Goal: Information Seeking & Learning: Check status

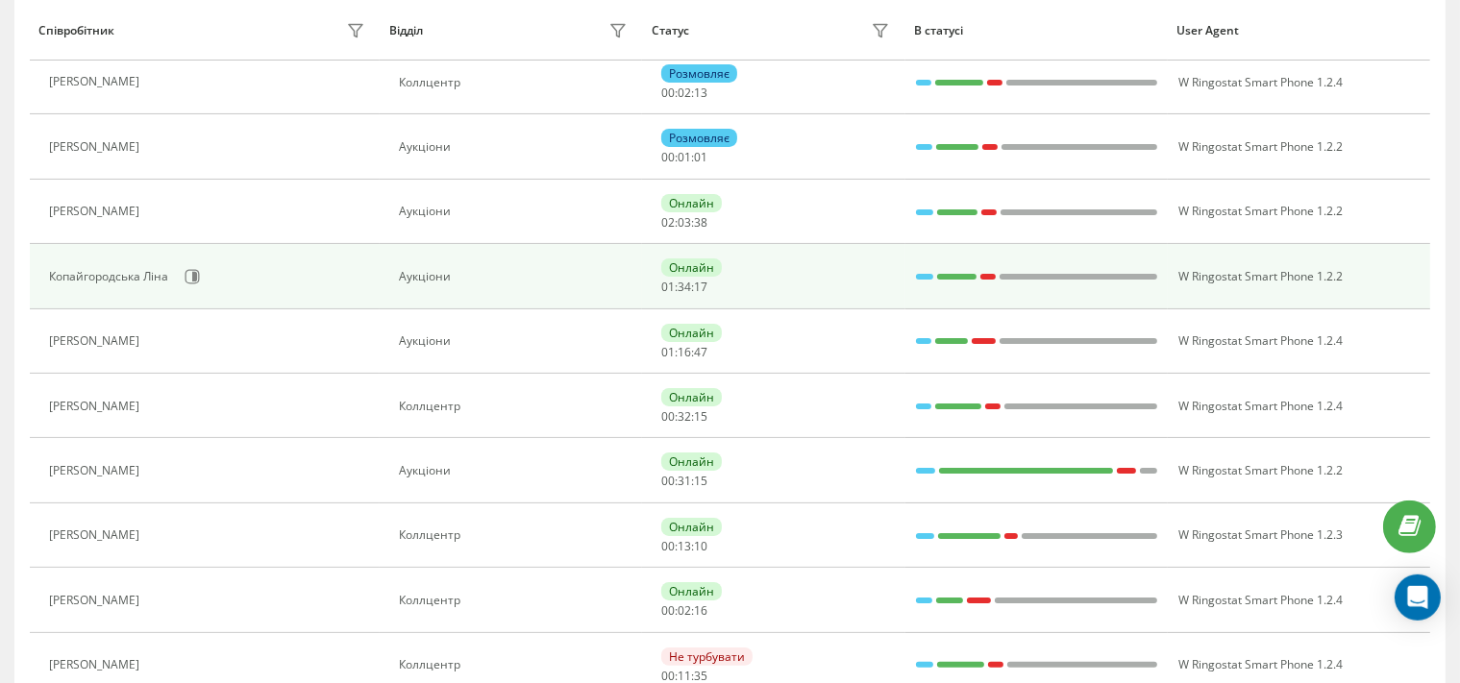
scroll to position [304, 0]
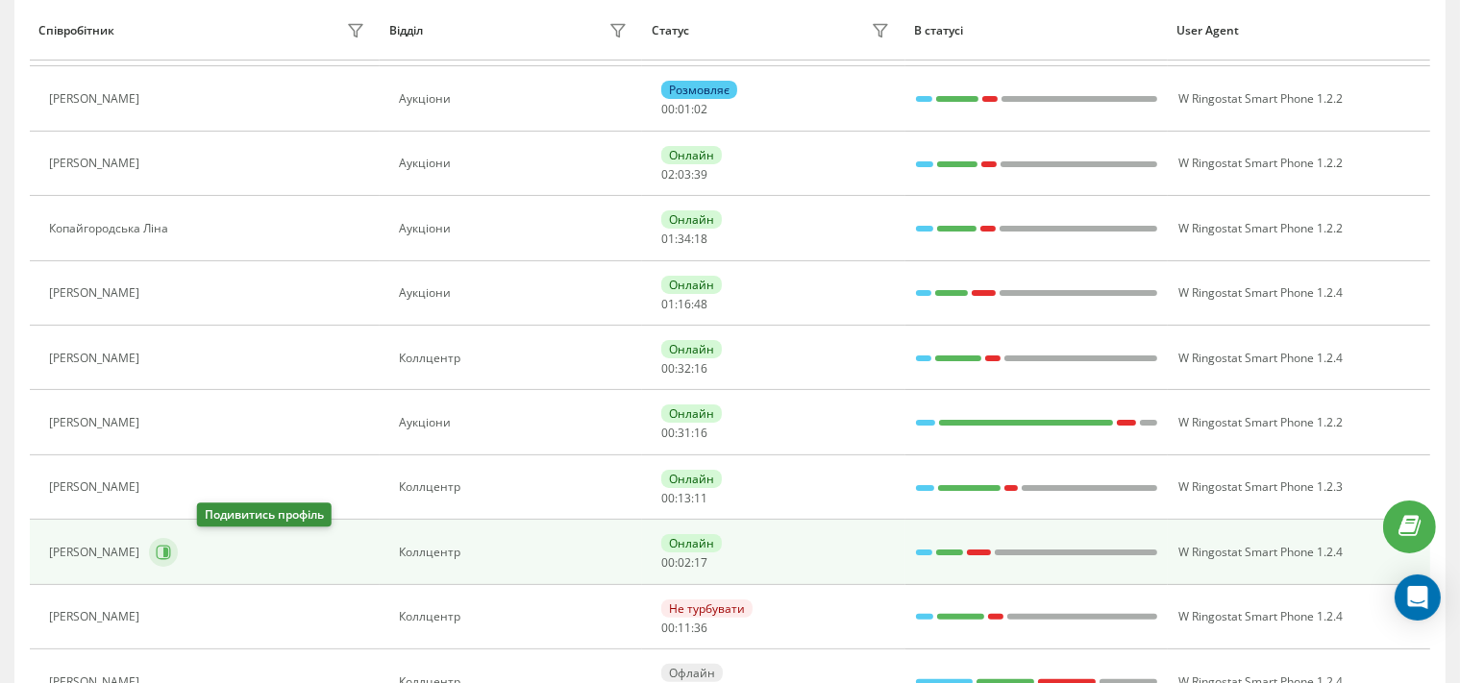
click at [171, 546] on icon at bounding box center [163, 552] width 15 height 15
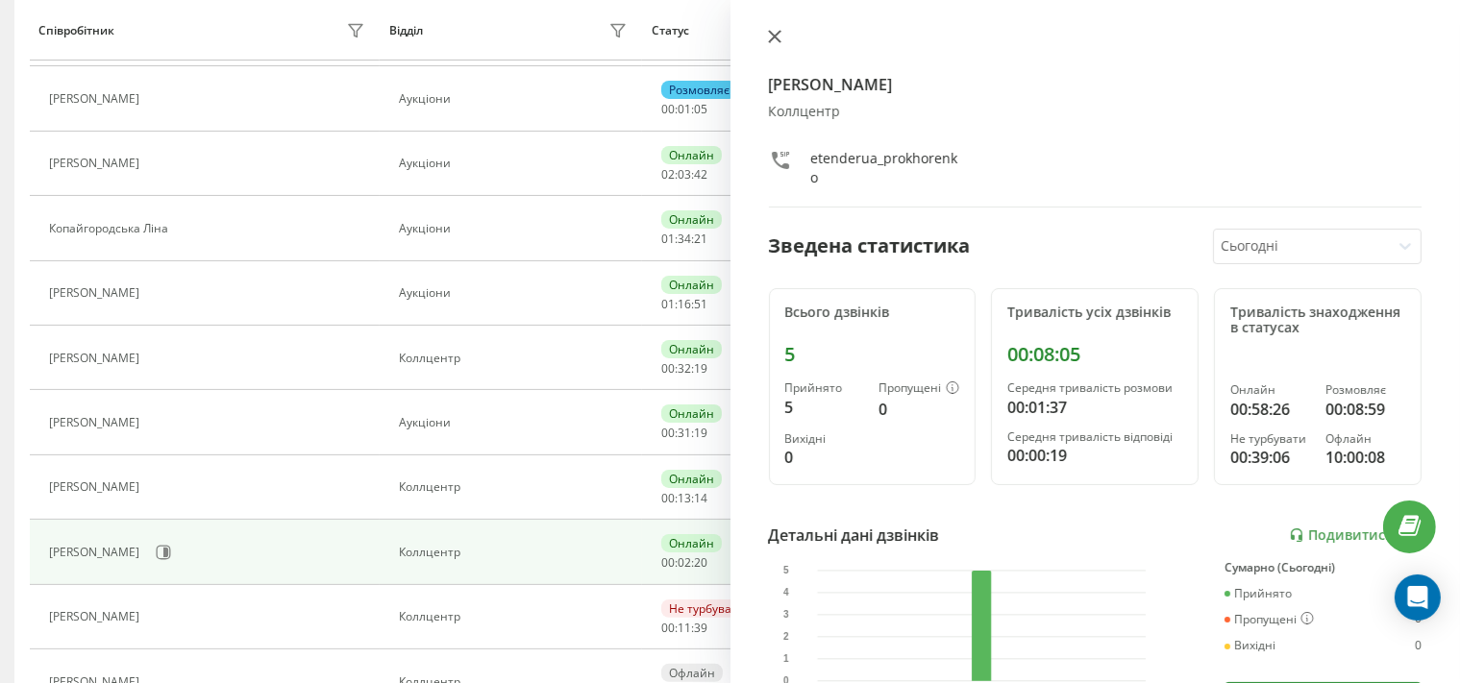
click at [774, 37] on icon at bounding box center [774, 36] width 13 height 13
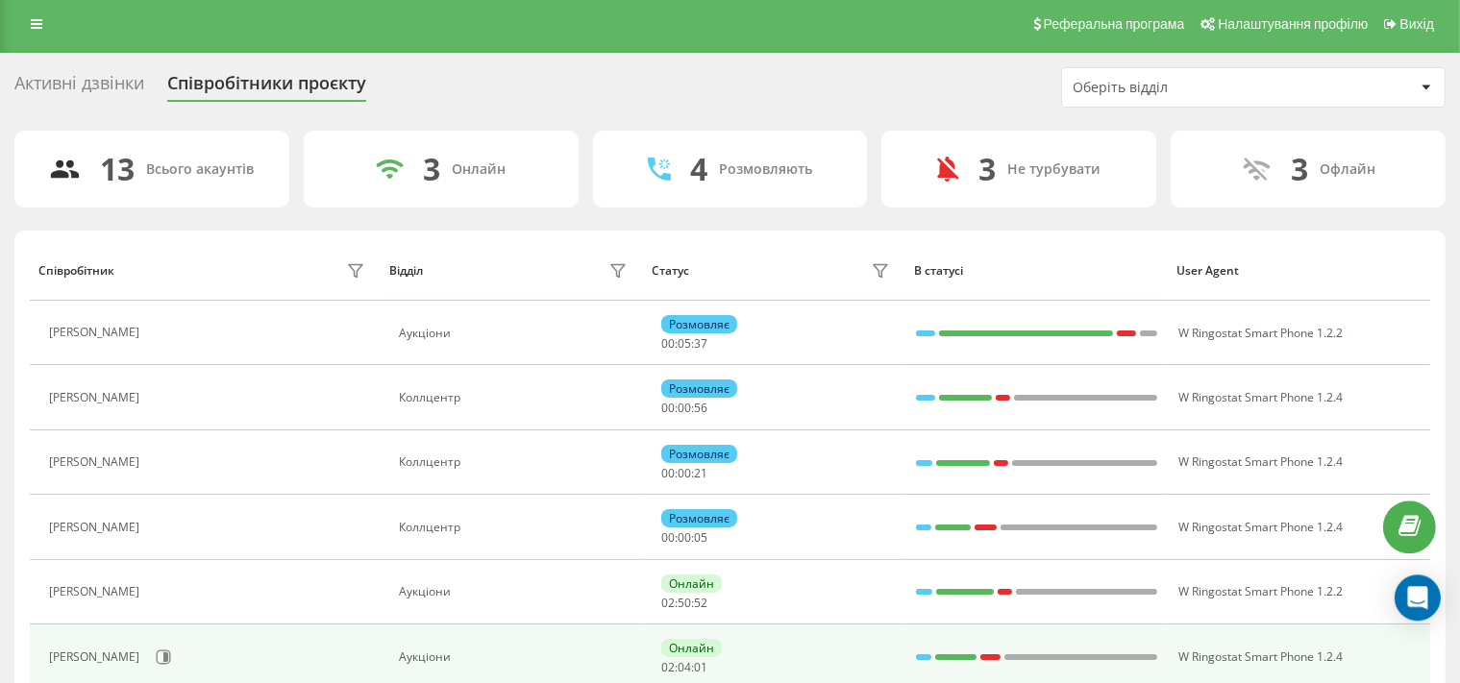
scroll to position [304, 0]
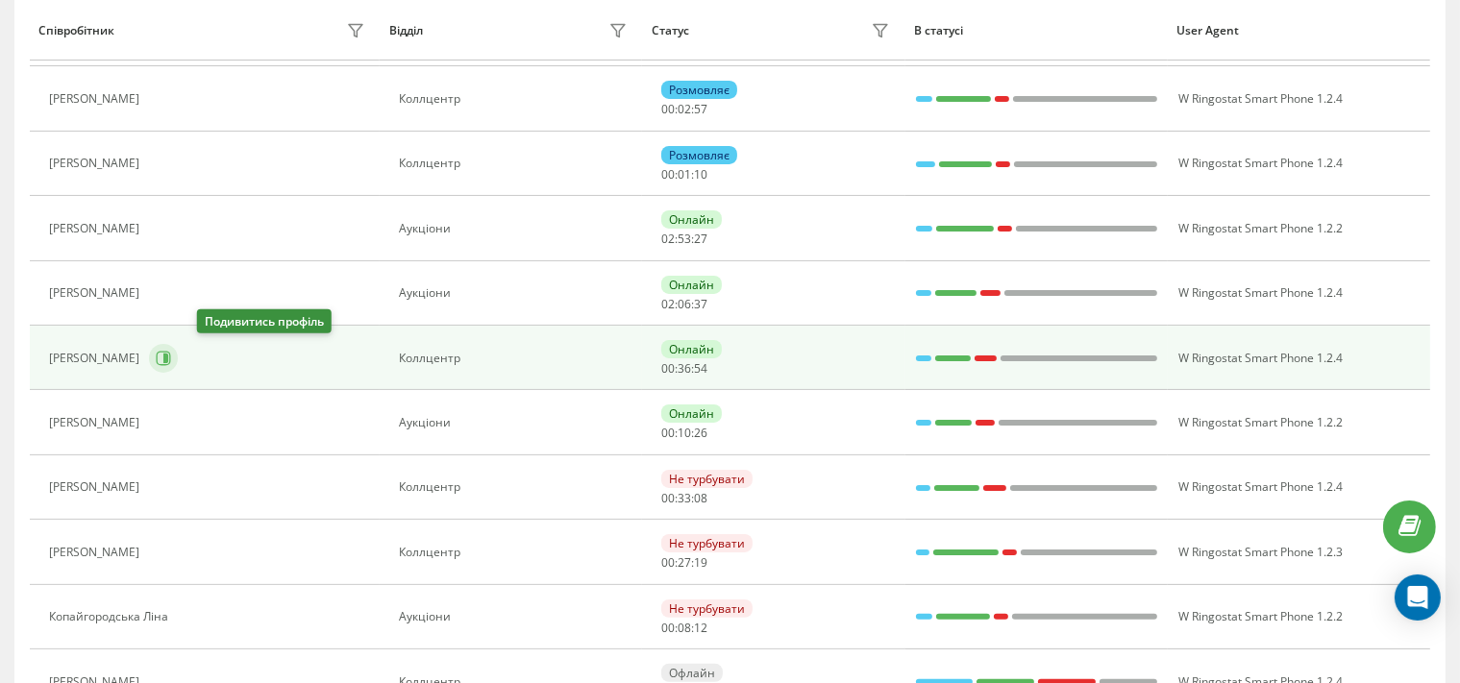
click at [168, 359] on icon at bounding box center [165, 359] width 5 height 10
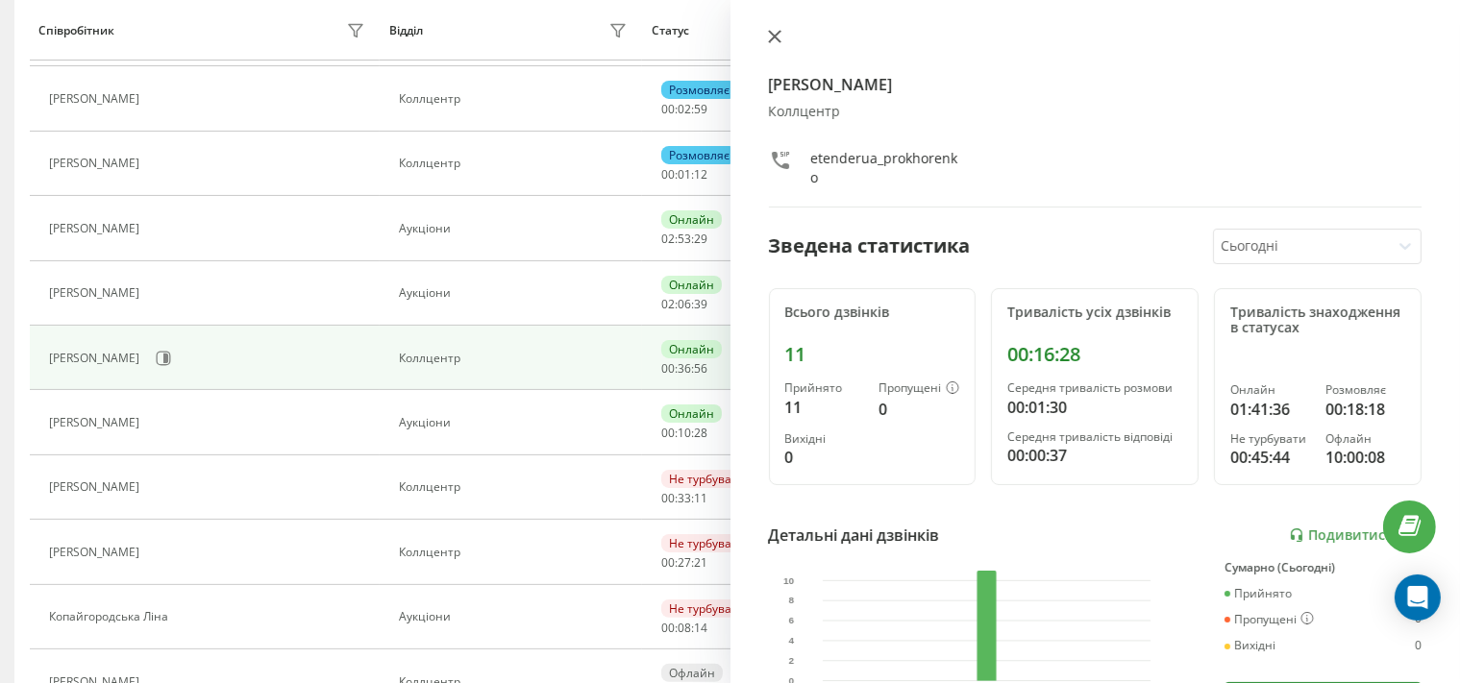
click at [771, 37] on icon at bounding box center [774, 37] width 12 height 12
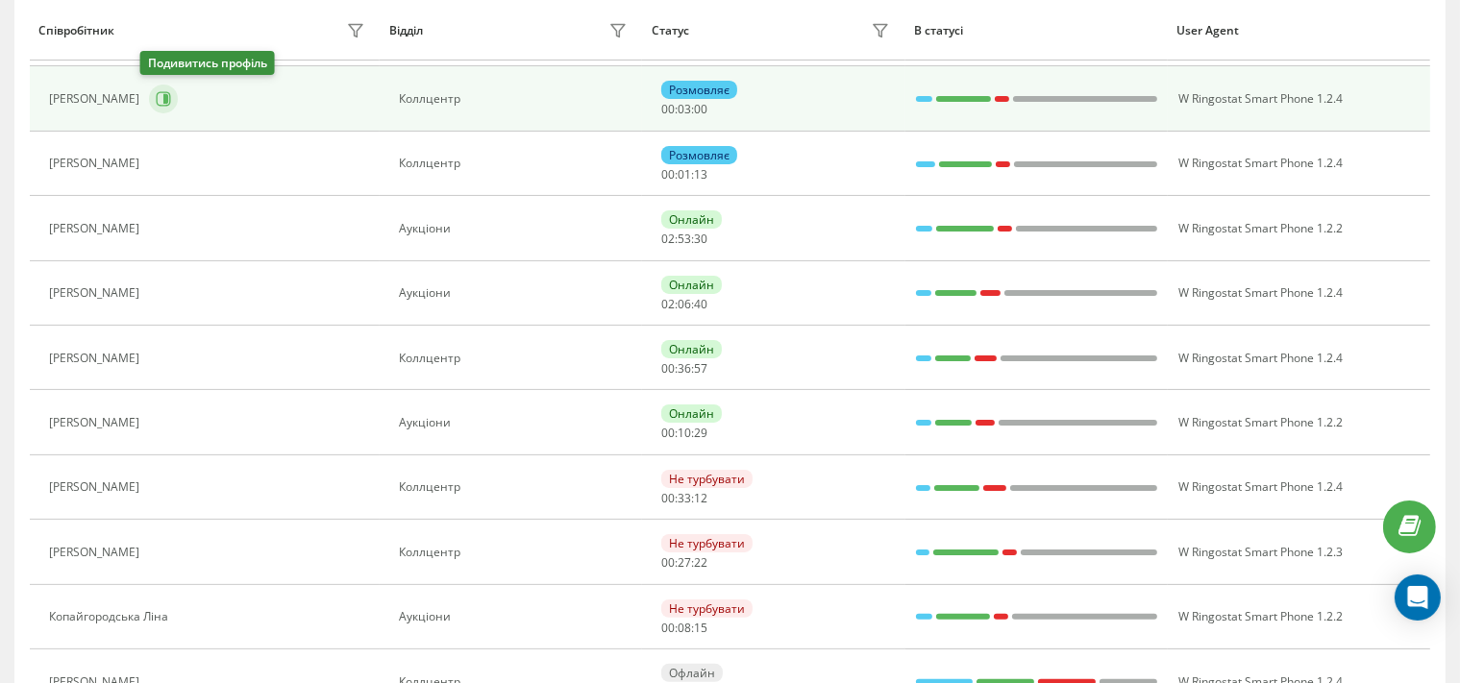
click at [159, 86] on button at bounding box center [163, 99] width 29 height 29
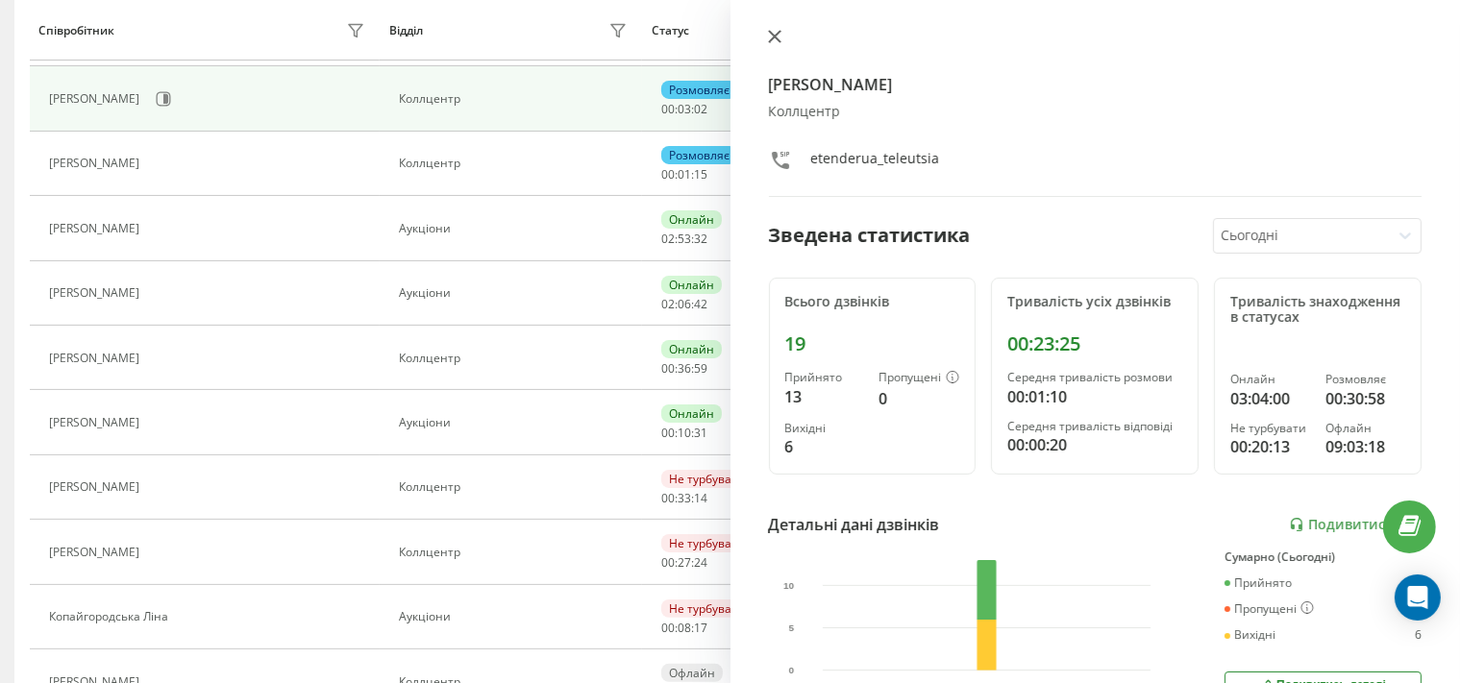
click at [765, 37] on button at bounding box center [774, 38] width 25 height 18
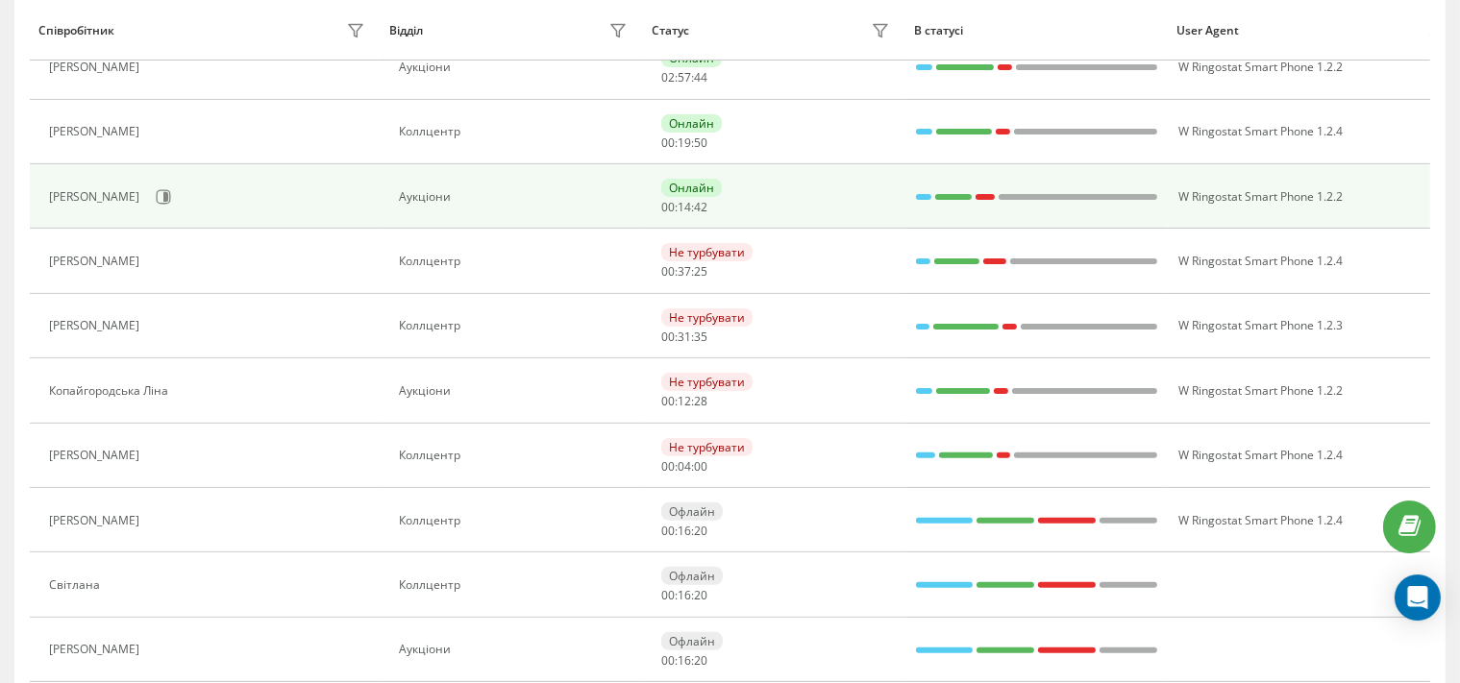
scroll to position [507, 0]
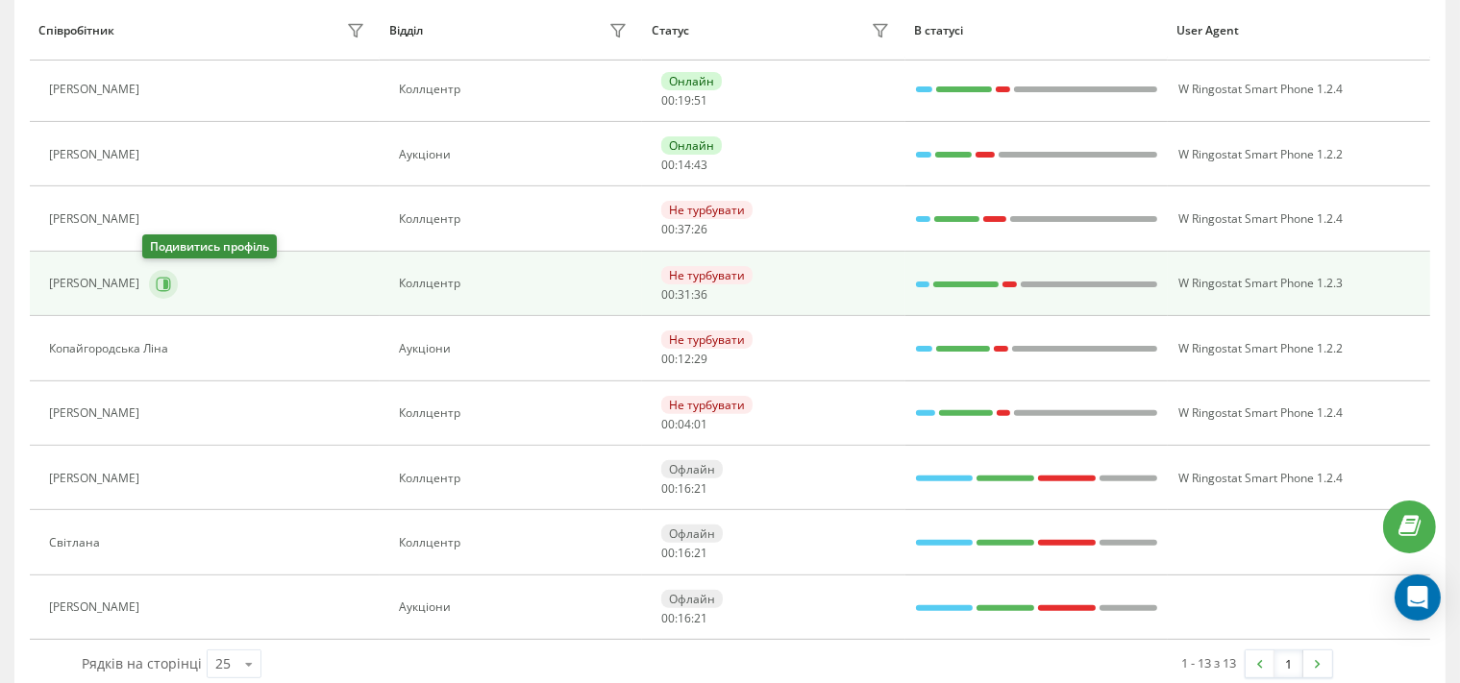
click at [156, 279] on icon at bounding box center [163, 284] width 15 height 15
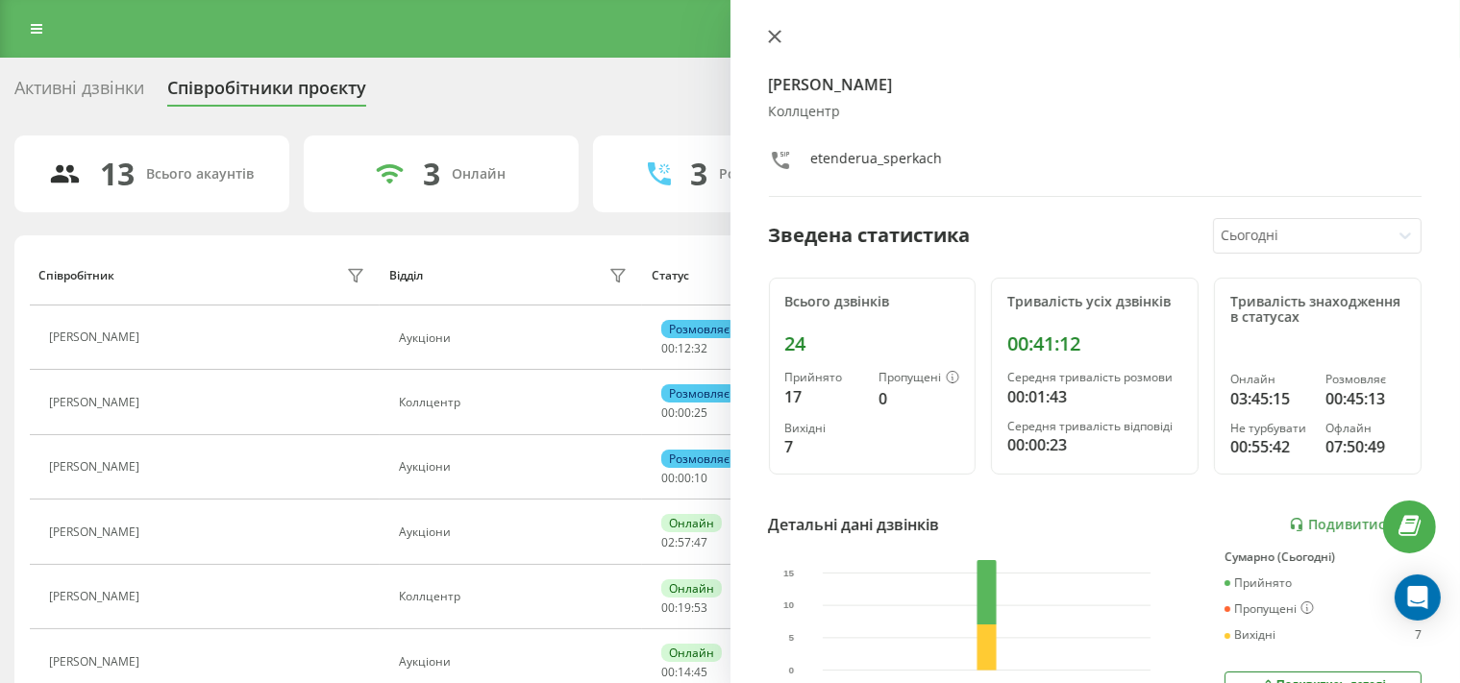
click at [768, 33] on icon at bounding box center [774, 36] width 13 height 13
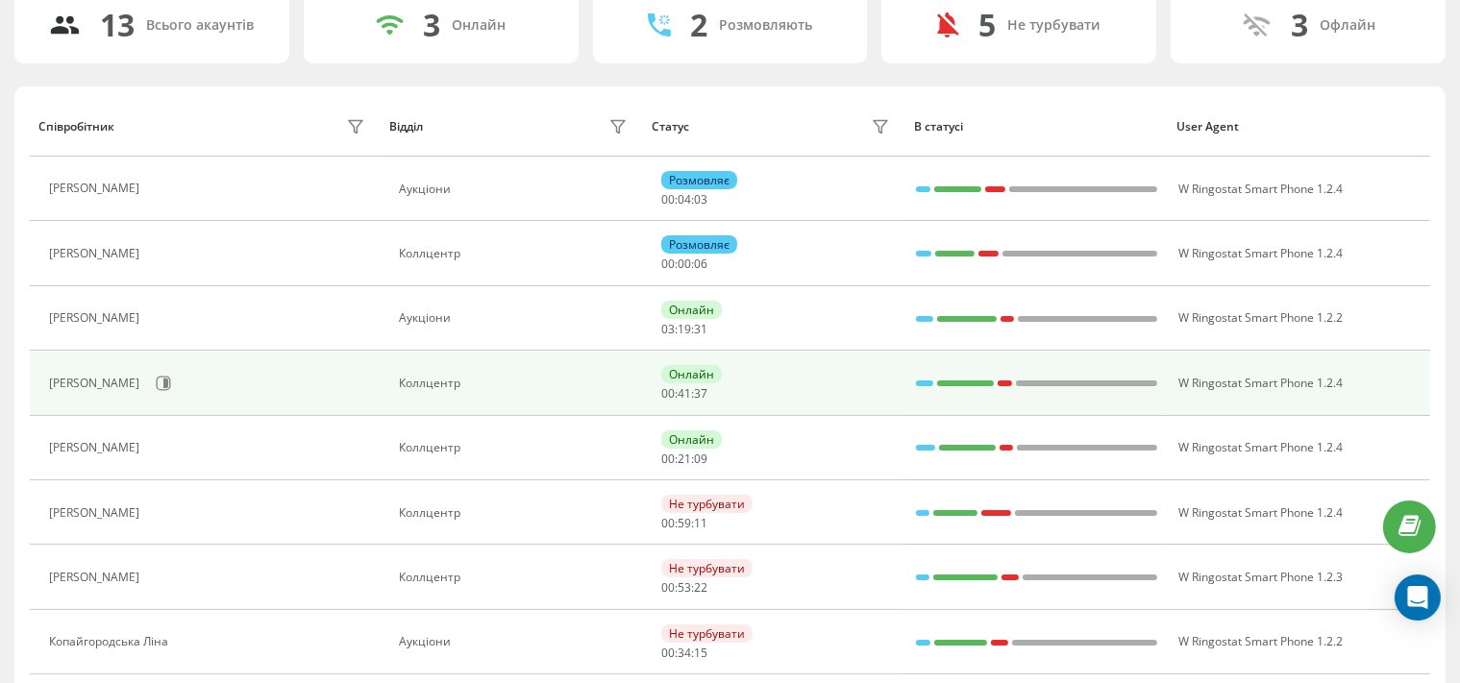
scroll to position [203, 0]
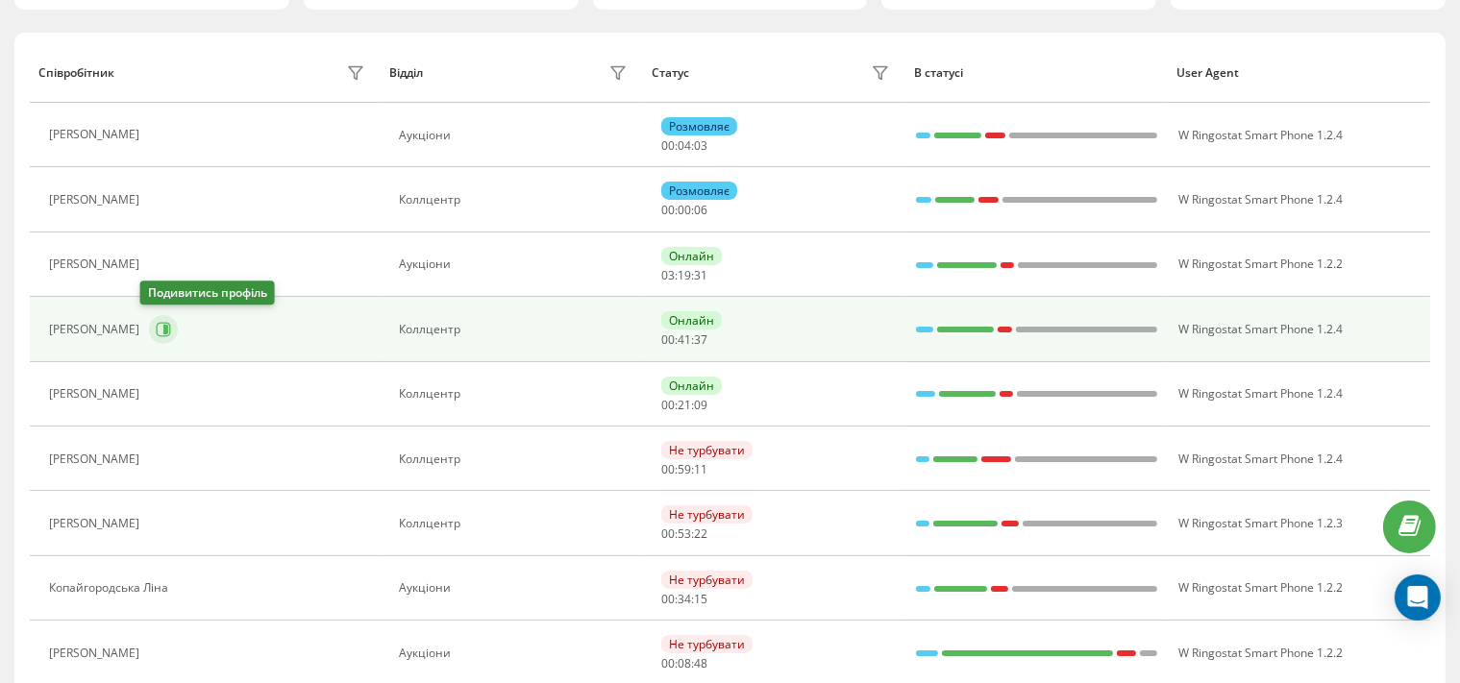
click at [156, 329] on icon at bounding box center [163, 329] width 15 height 15
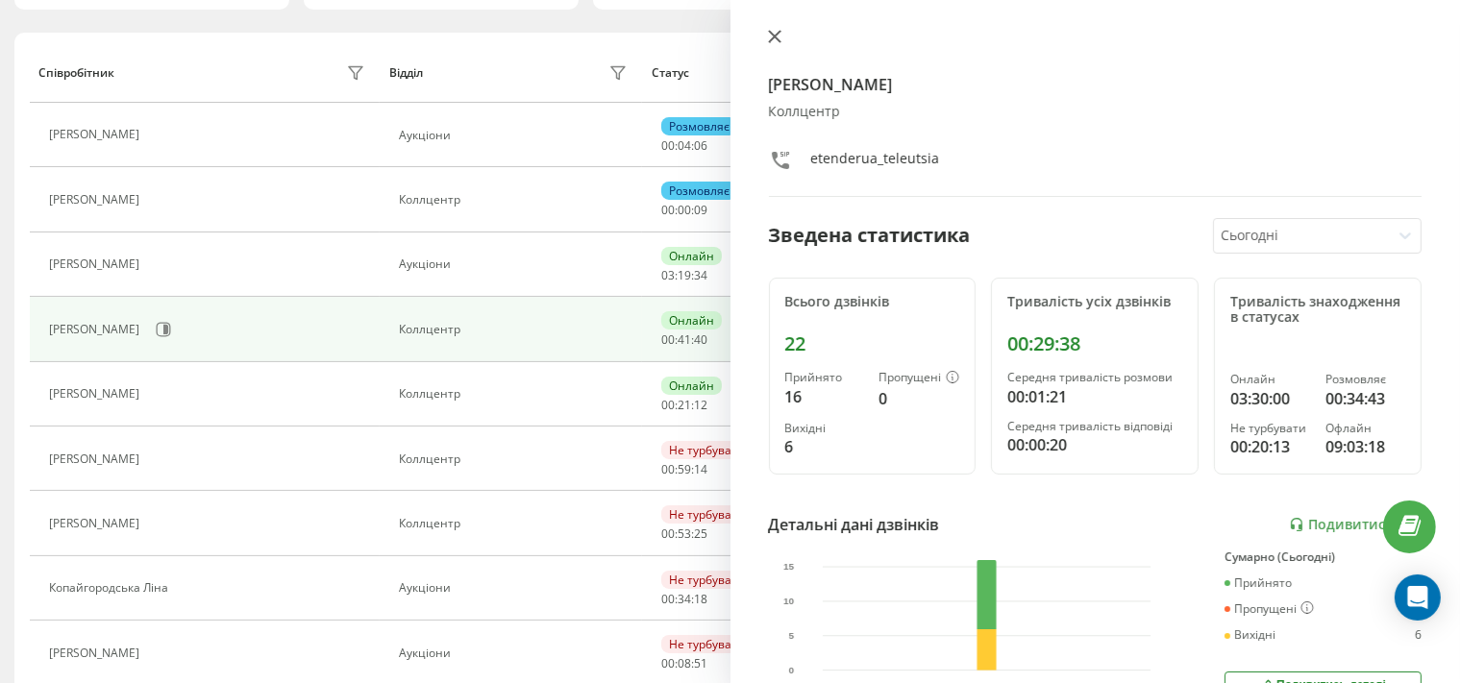
click at [772, 37] on icon at bounding box center [774, 37] width 12 height 12
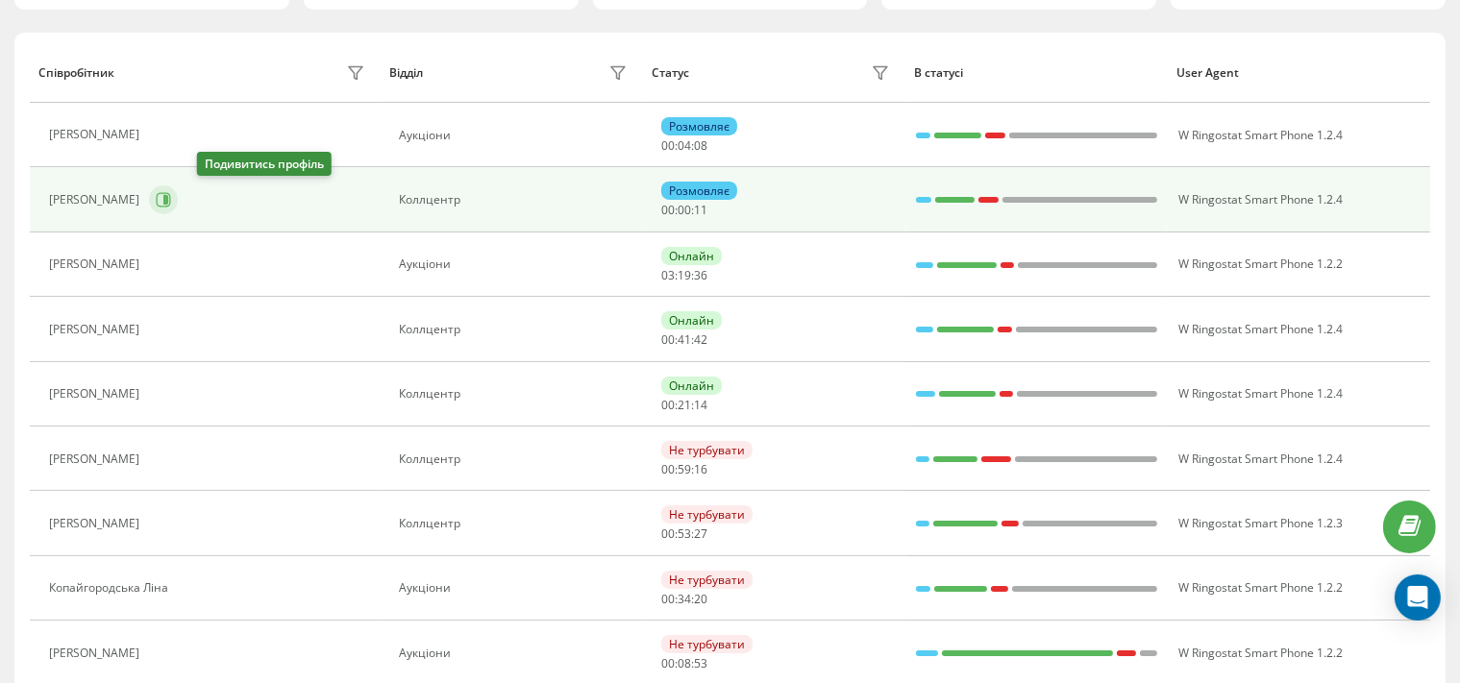
click at [168, 200] on icon at bounding box center [165, 200] width 5 height 10
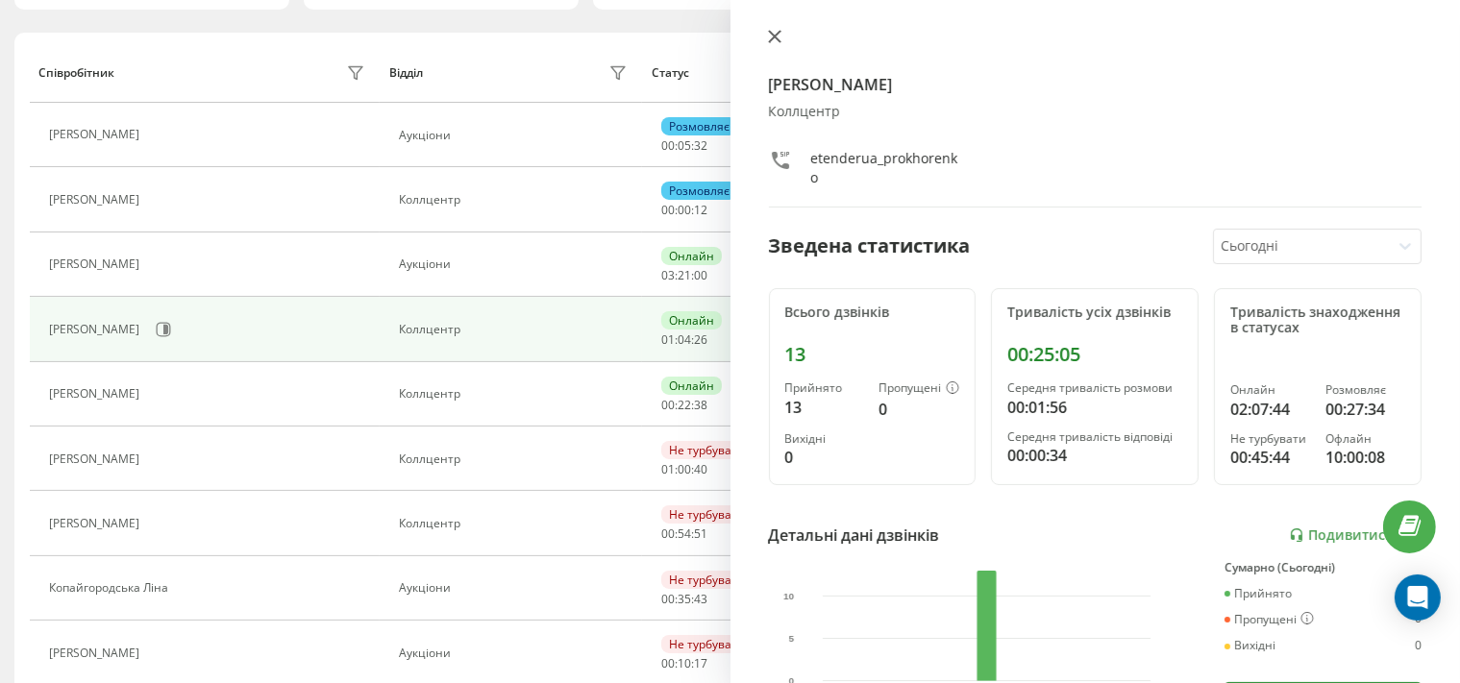
click at [765, 35] on button at bounding box center [774, 38] width 25 height 18
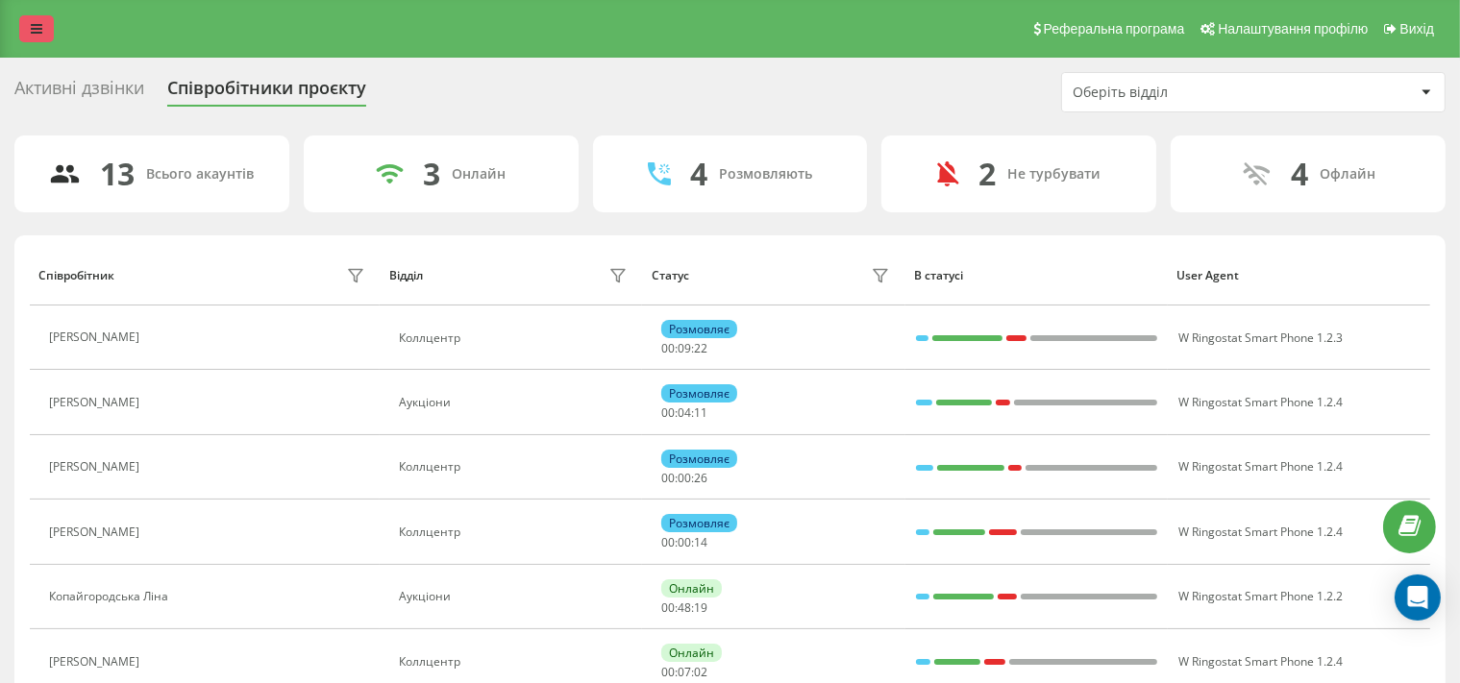
click at [34, 40] on link at bounding box center [36, 28] width 35 height 27
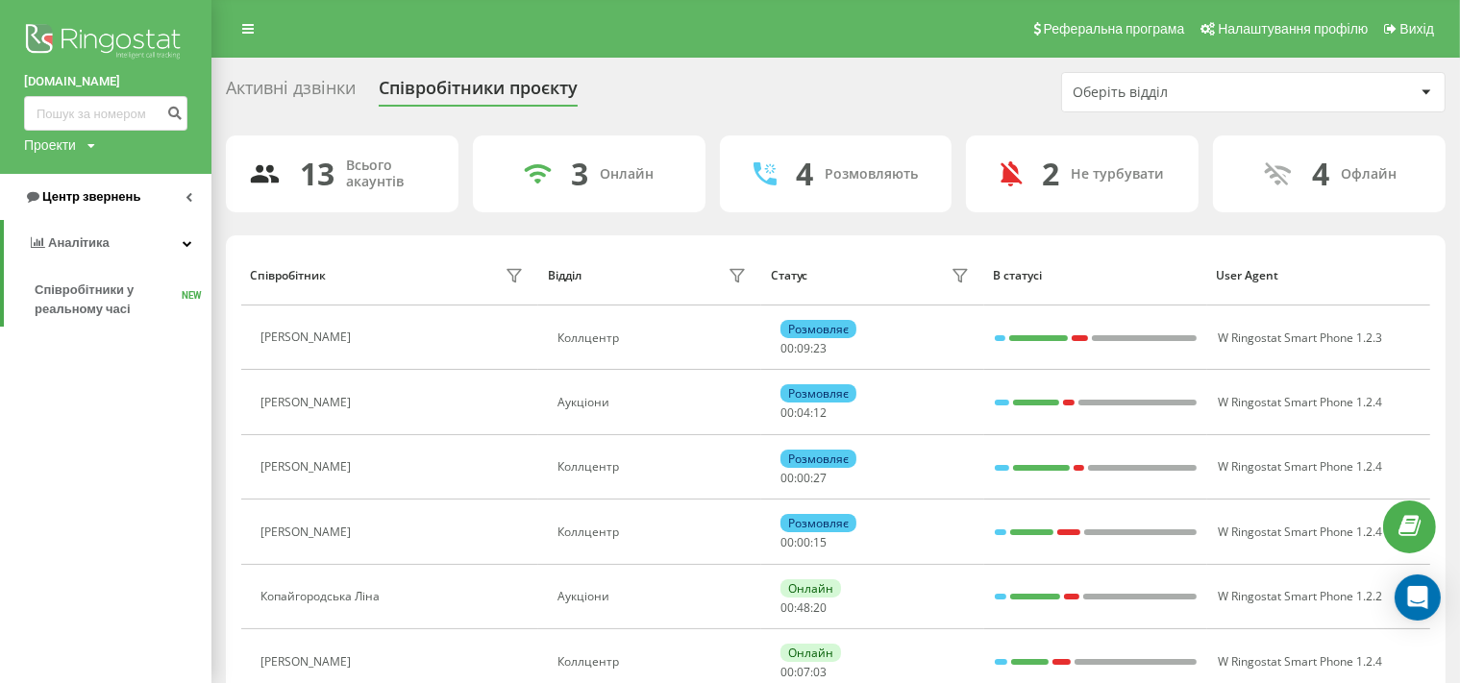
click at [110, 198] on span "Центр звернень" at bounding box center [91, 196] width 98 height 14
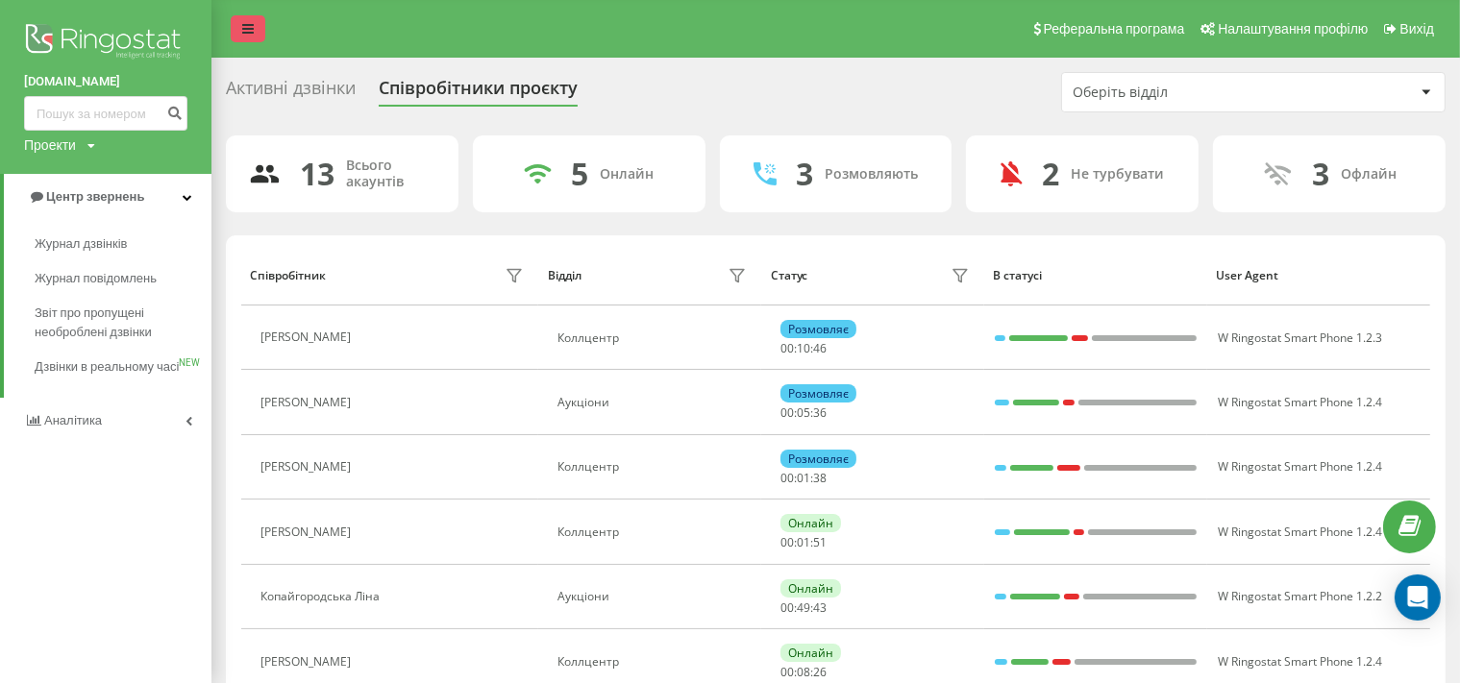
click at [238, 24] on link at bounding box center [248, 28] width 35 height 27
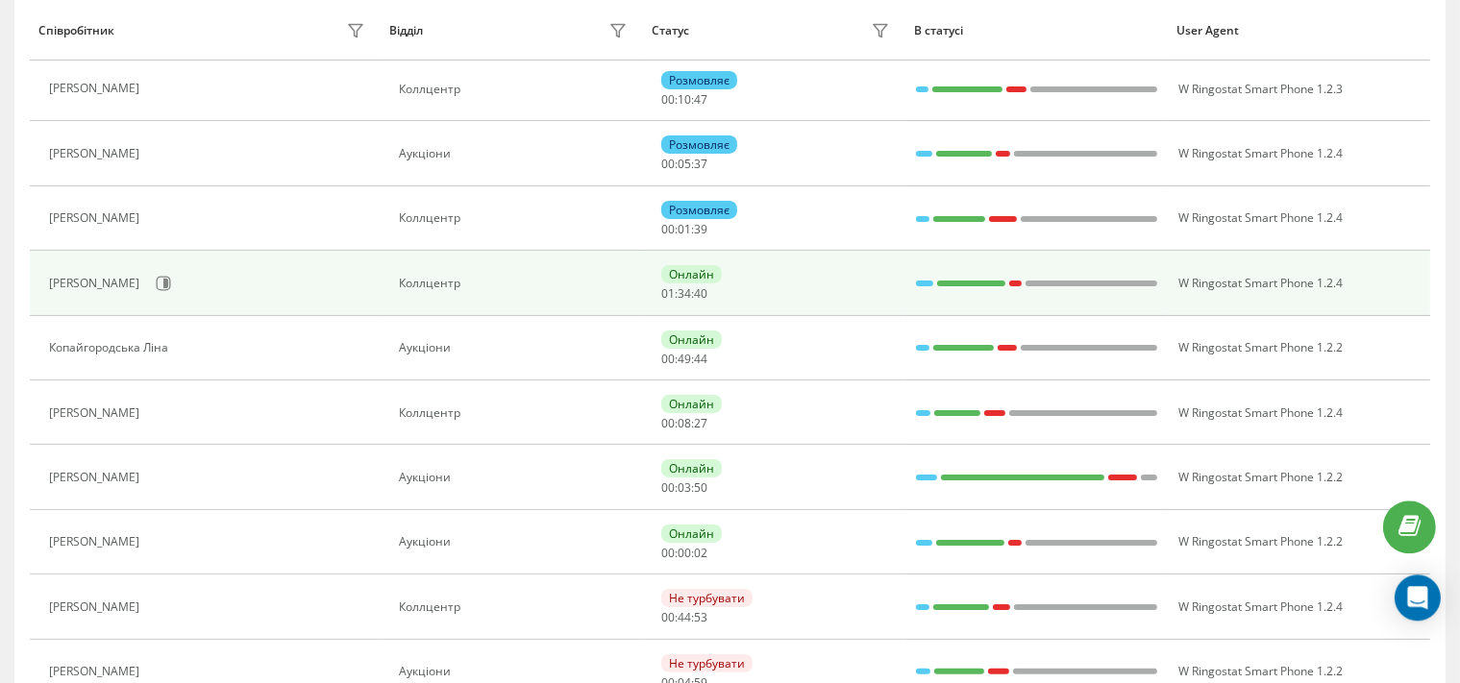
scroll to position [304, 0]
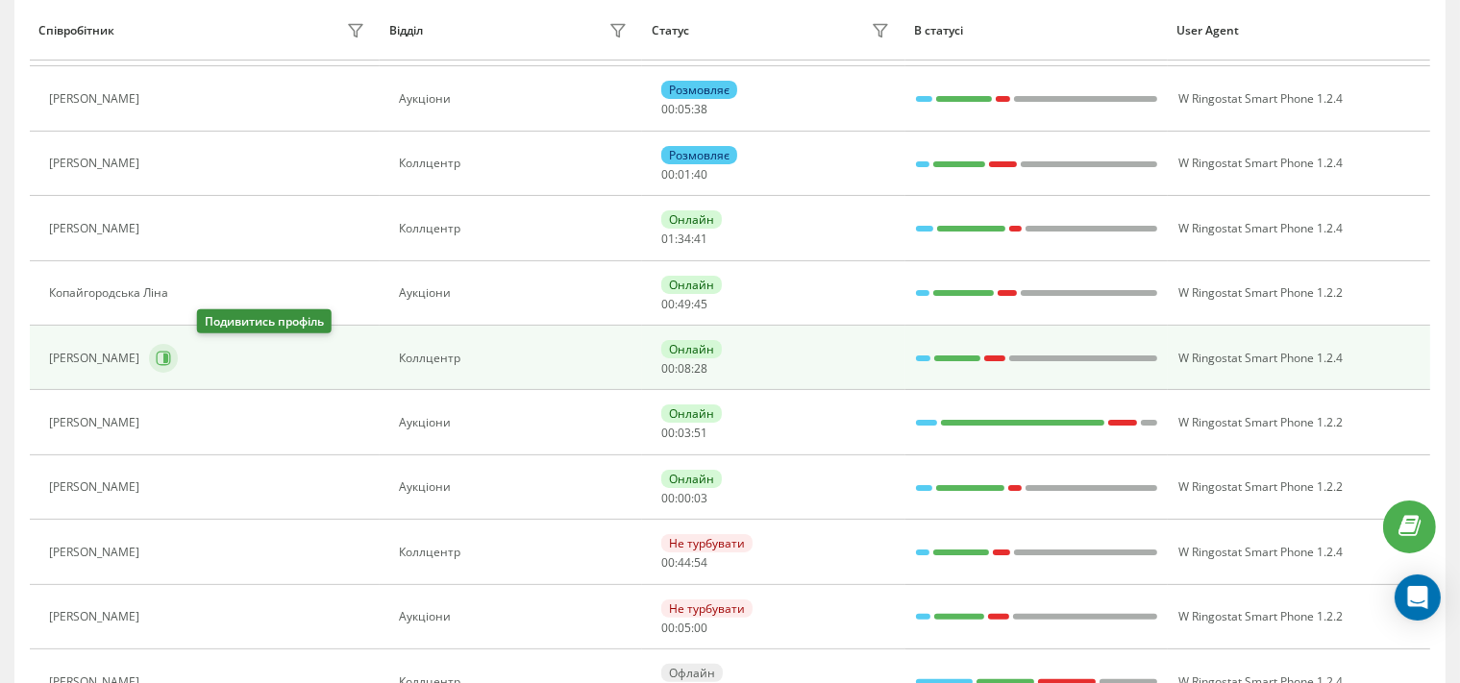
click at [171, 356] on icon at bounding box center [163, 358] width 15 height 15
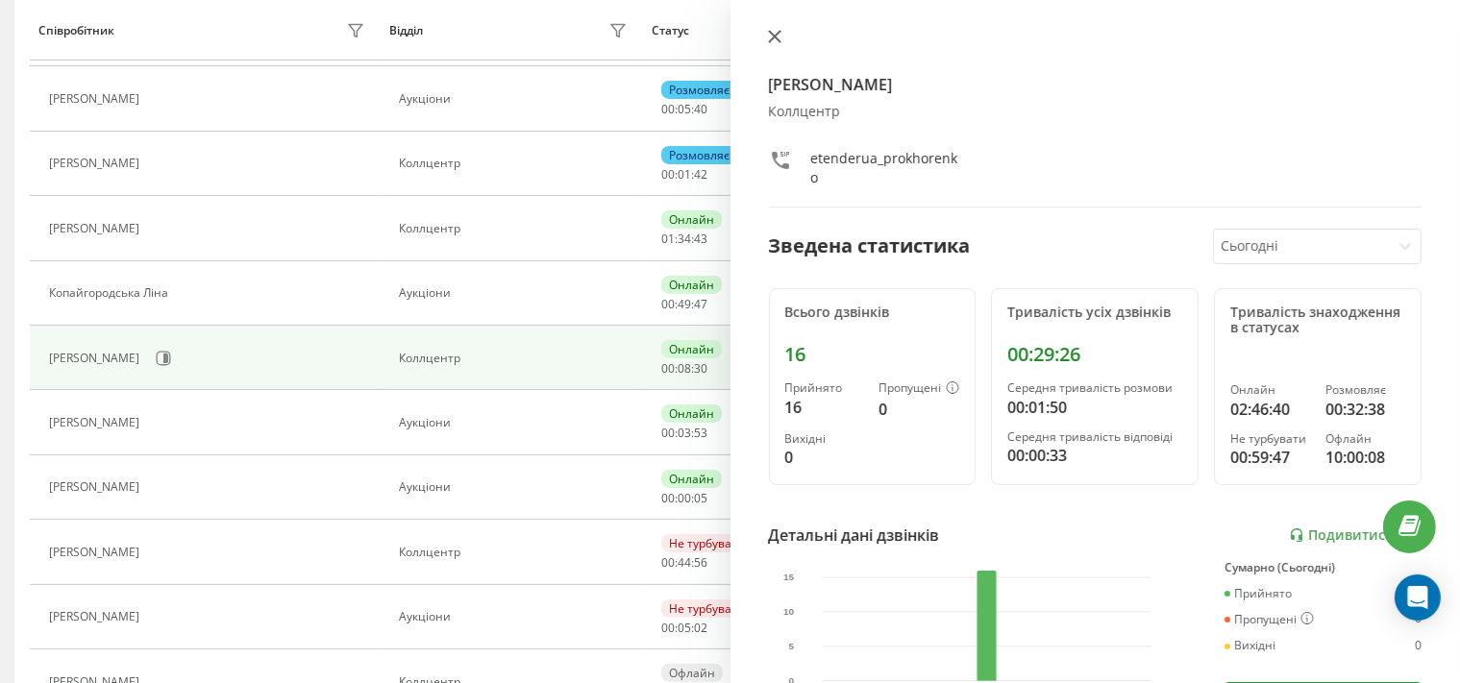
click at [772, 40] on icon at bounding box center [774, 36] width 13 height 13
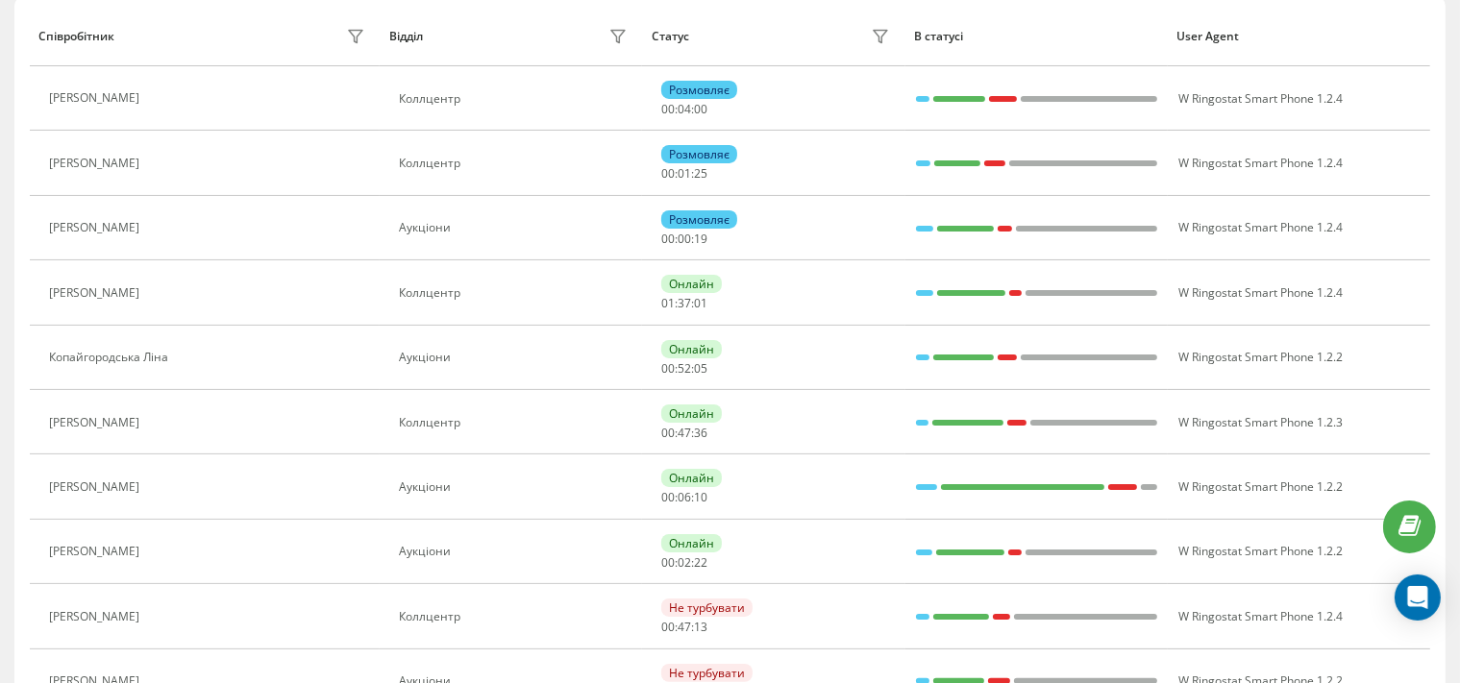
scroll to position [175, 0]
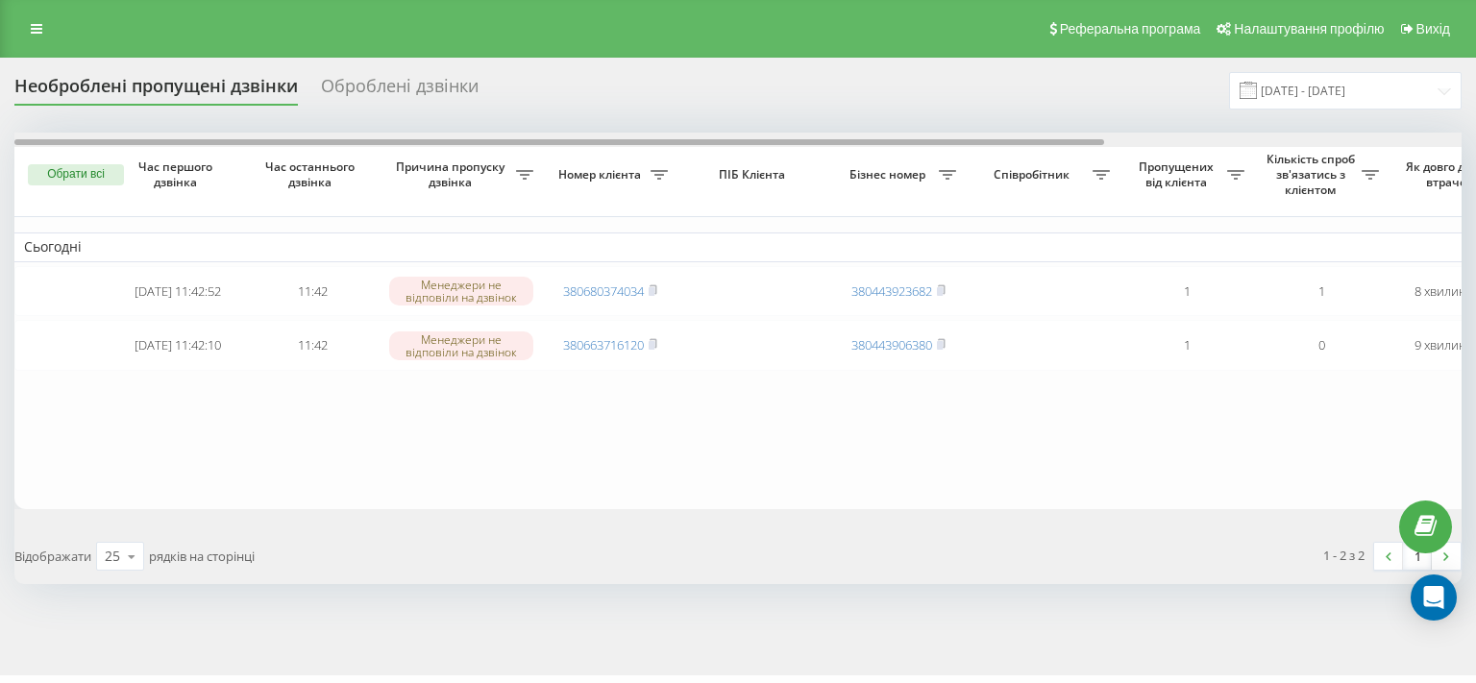
scroll to position [0, 475]
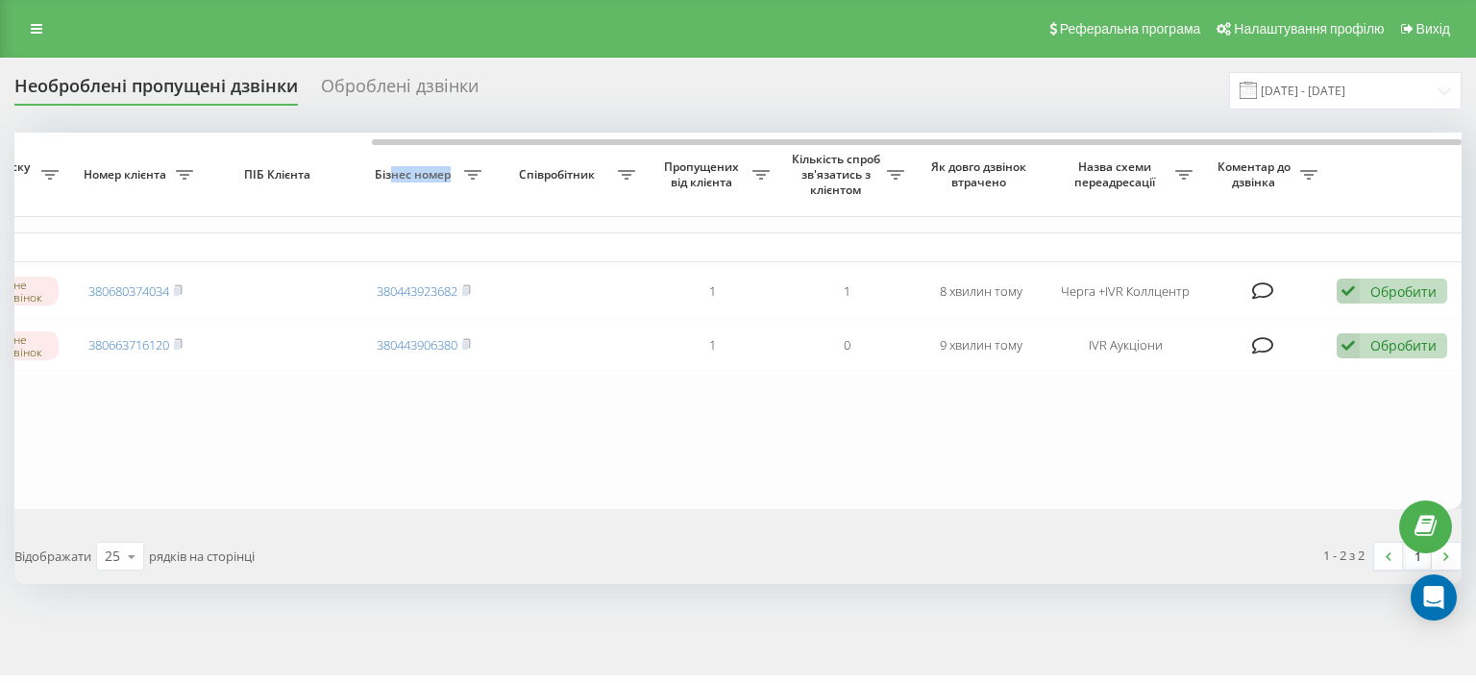
drag, startPoint x: 541, startPoint y: 139, endPoint x: 379, endPoint y: 151, distance: 162.8
click at [379, 151] on div "Обрати всі Час першого дзвінка Час останнього дзвінка Причина пропуску дзвінка …" at bounding box center [737, 321] width 1447 height 377
click at [778, 458] on table "Сьогодні 2025-08-21 11:42:52 11:42 Менеджери не відповіли на дзвінок 3806803740…" at bounding box center [501, 321] width 1922 height 377
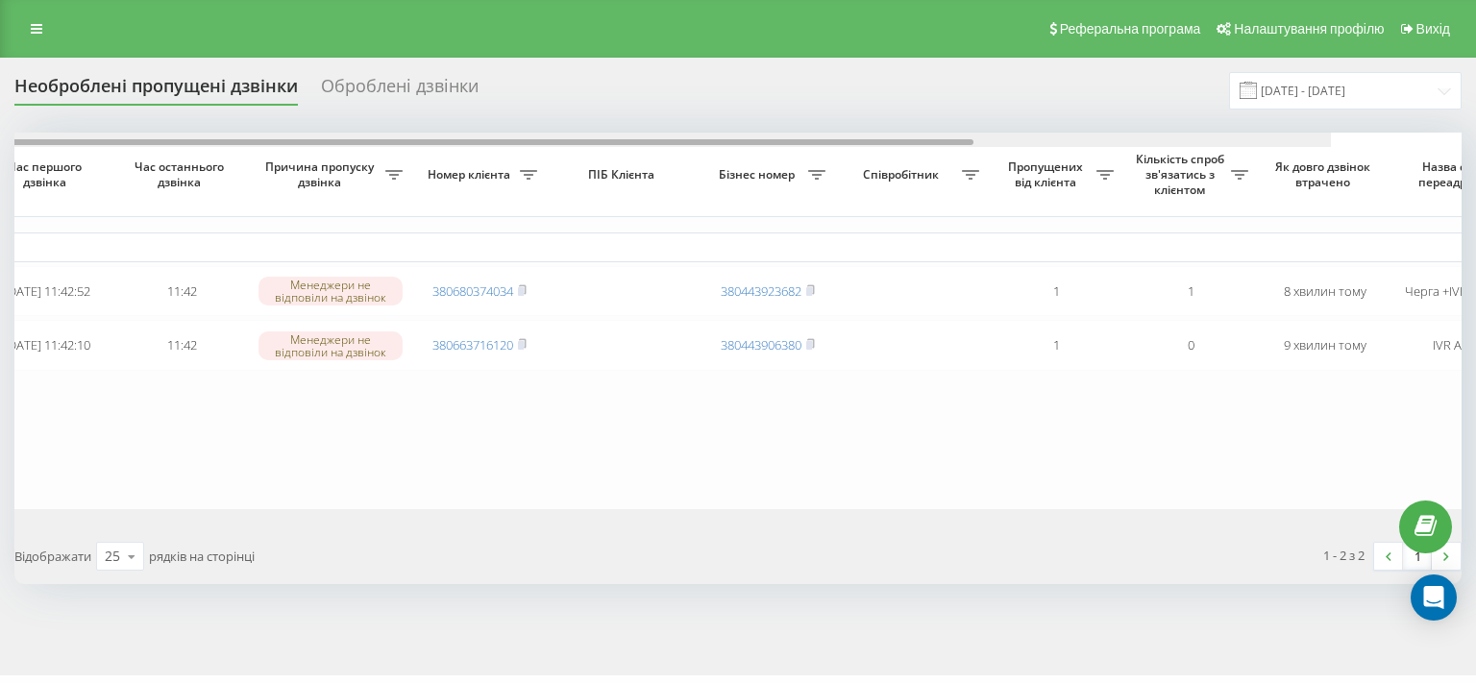
scroll to position [0, 0]
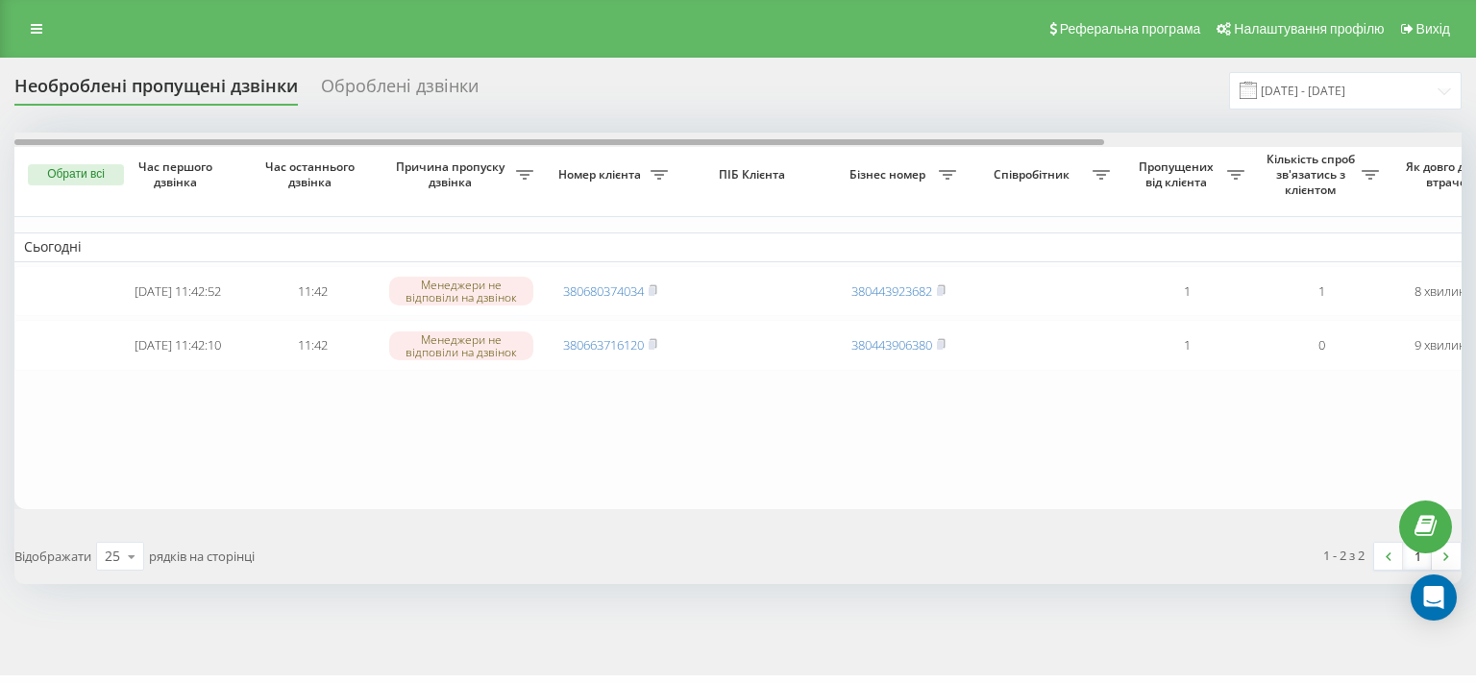
drag, startPoint x: 425, startPoint y: 140, endPoint x: 40, endPoint y: 158, distance: 384.7
click at [40, 158] on div "Обрати всі Час першого дзвінка Час останнього дзвінка Причина пропуску дзвінка …" at bounding box center [737, 321] width 1447 height 377
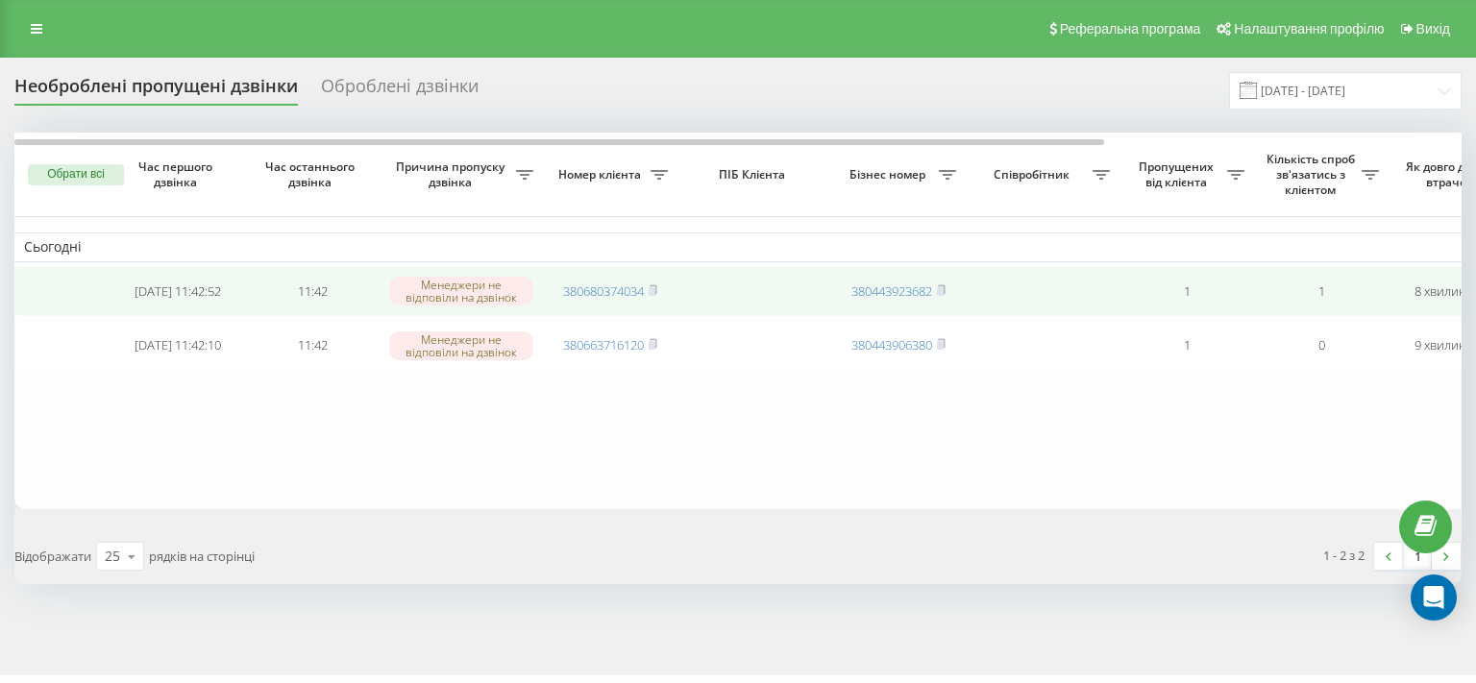
click at [660, 288] on td "380680374034" at bounding box center [610, 291] width 135 height 51
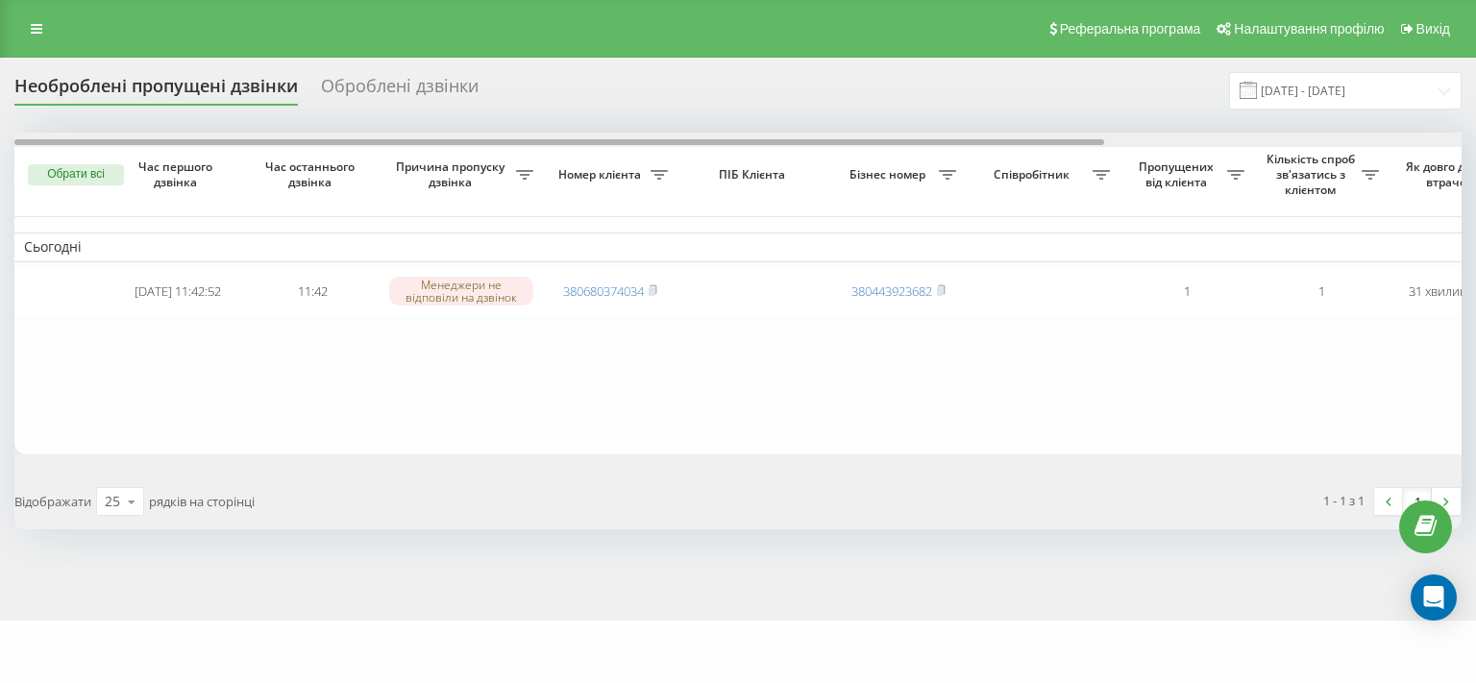
drag, startPoint x: 0, startPoint y: 0, endPoint x: 479, endPoint y: 159, distance: 505.3
click at [479, 159] on div "Обрати всі Час першого дзвінка Час останнього дзвінка Причина пропуску дзвінка …" at bounding box center [737, 294] width 1447 height 322
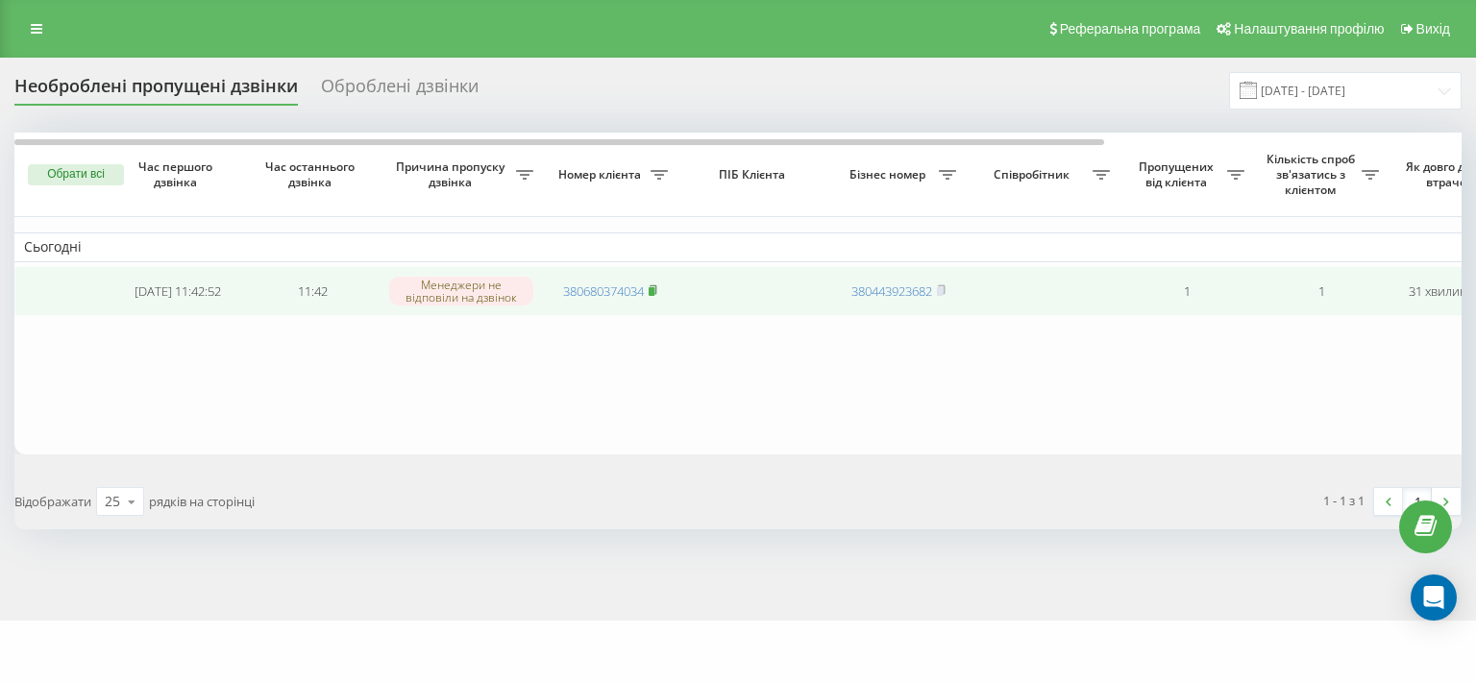
click at [657, 290] on icon at bounding box center [653, 290] width 9 height 12
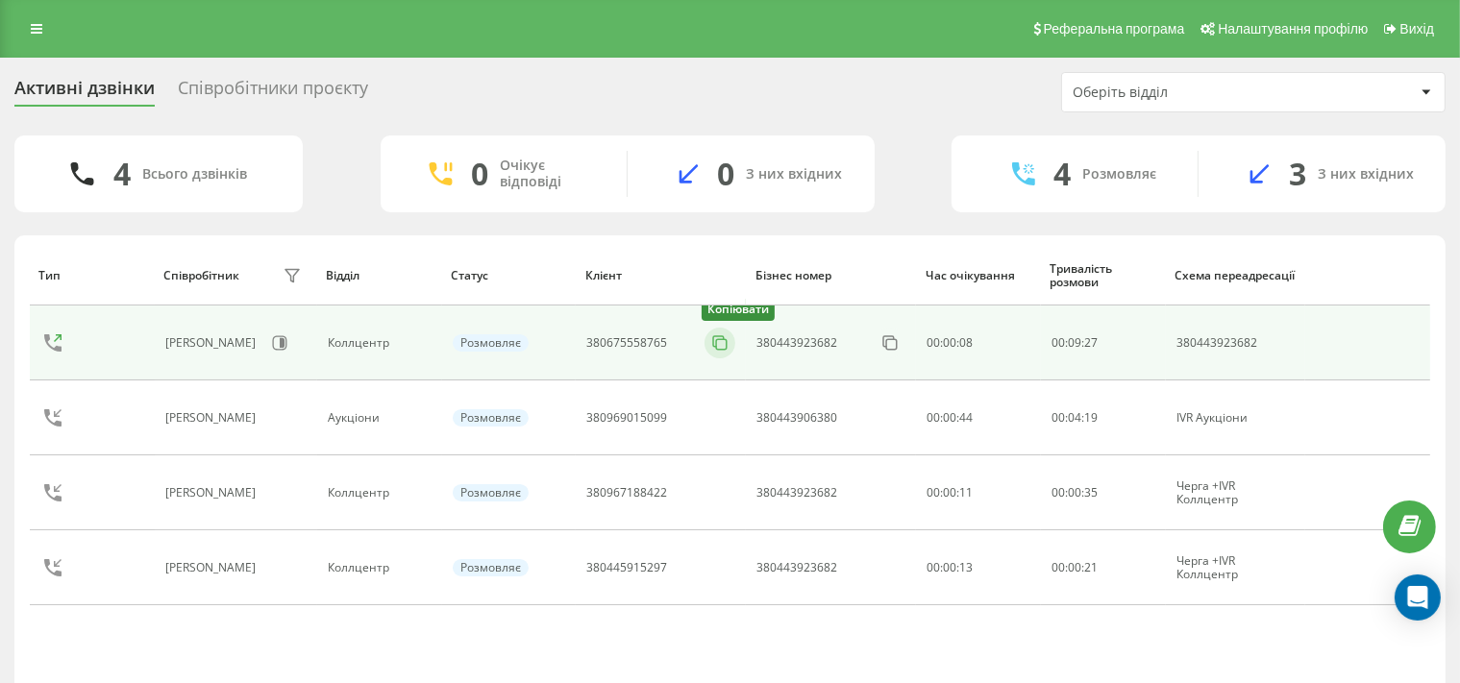
click at [721, 341] on icon at bounding box center [719, 342] width 19 height 19
